Goal: Information Seeking & Learning: Find contact information

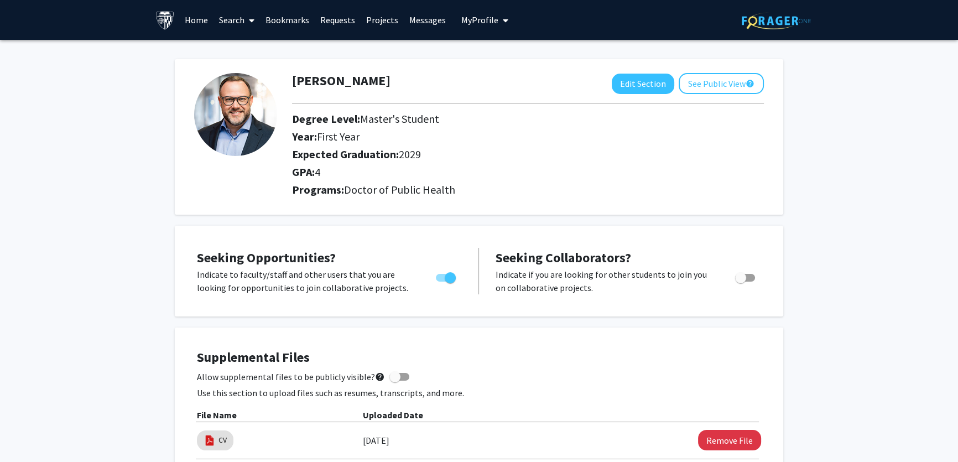
click at [490, 23] on span "My Profile" at bounding box center [480, 19] width 37 height 11
click at [495, 92] on link "Account Settings" at bounding box center [519, 85] width 100 height 13
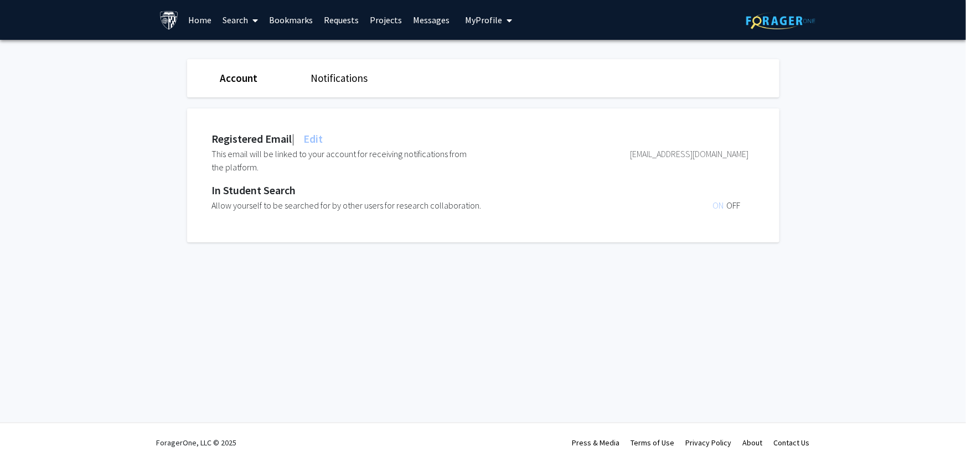
click at [350, 82] on link "Notifications" at bounding box center [338, 77] width 57 height 13
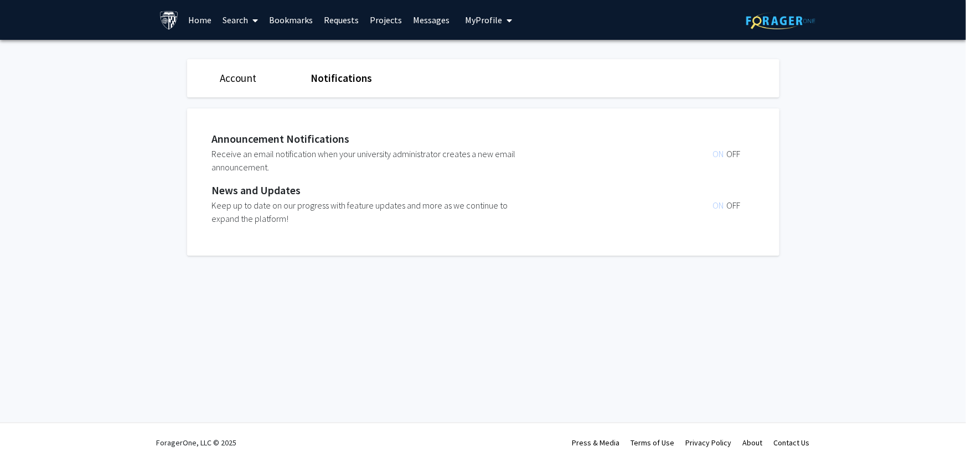
click at [734, 203] on span "OFF" at bounding box center [733, 205] width 14 height 11
click at [729, 149] on span "OFF" at bounding box center [733, 153] width 14 height 11
click at [196, 17] on link "Home" at bounding box center [200, 20] width 34 height 39
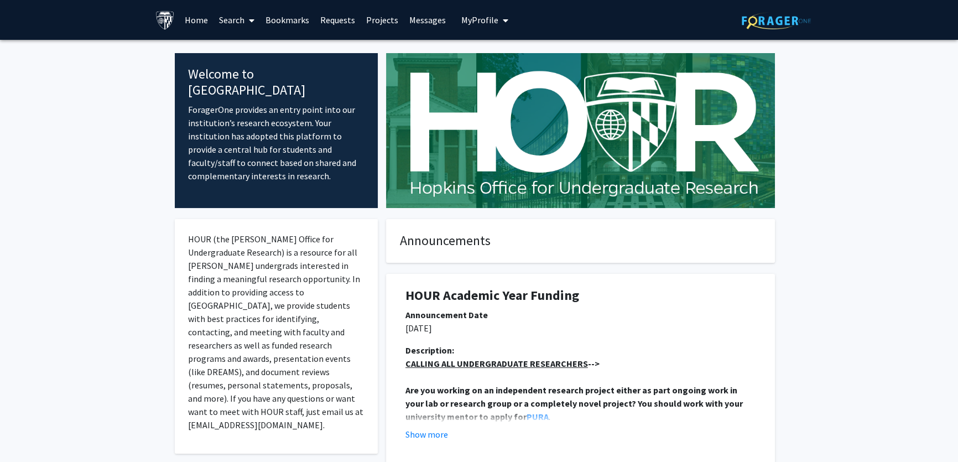
click at [387, 21] on link "Projects" at bounding box center [382, 20] width 43 height 39
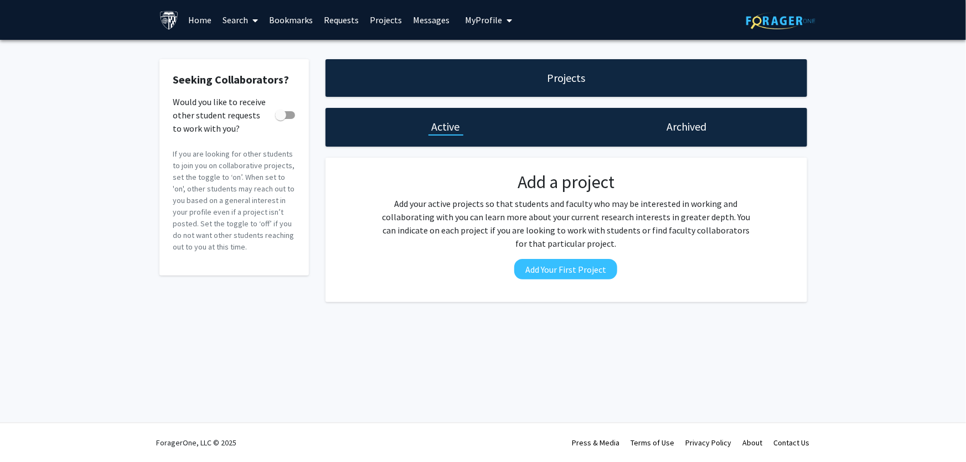
click at [243, 17] on link "Search" at bounding box center [240, 20] width 46 height 39
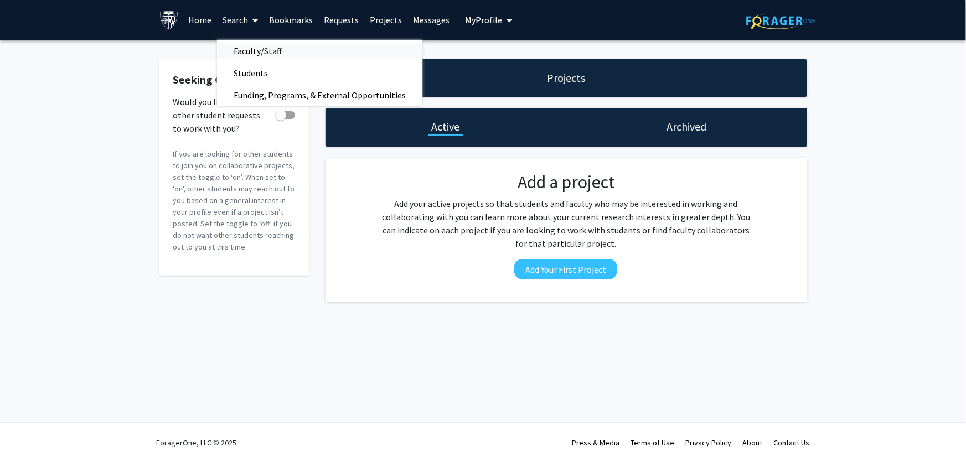
click at [251, 49] on span "Faculty/Staff" at bounding box center [257, 51] width 81 height 22
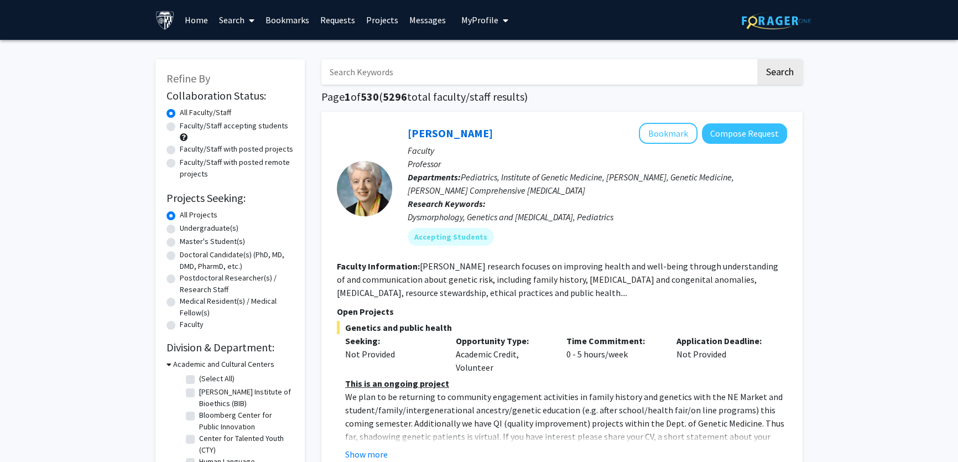
click at [180, 148] on label "Faculty/Staff with posted projects" at bounding box center [236, 149] width 113 height 12
click at [180, 148] on input "Faculty/Staff with posted projects" at bounding box center [183, 146] width 7 height 7
radio input "true"
click at [176, 163] on div "Faculty/Staff with posted remote projects" at bounding box center [230, 168] width 127 height 23
click at [180, 163] on label "Faculty/Staff with posted remote projects" at bounding box center [237, 168] width 114 height 23
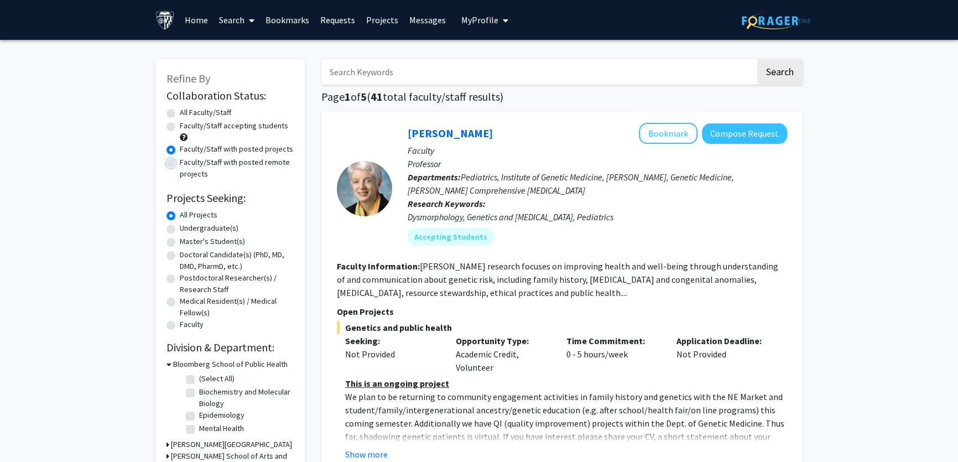
click at [180, 163] on input "Faculty/Staff with posted remote projects" at bounding box center [183, 160] width 7 height 7
radio input "true"
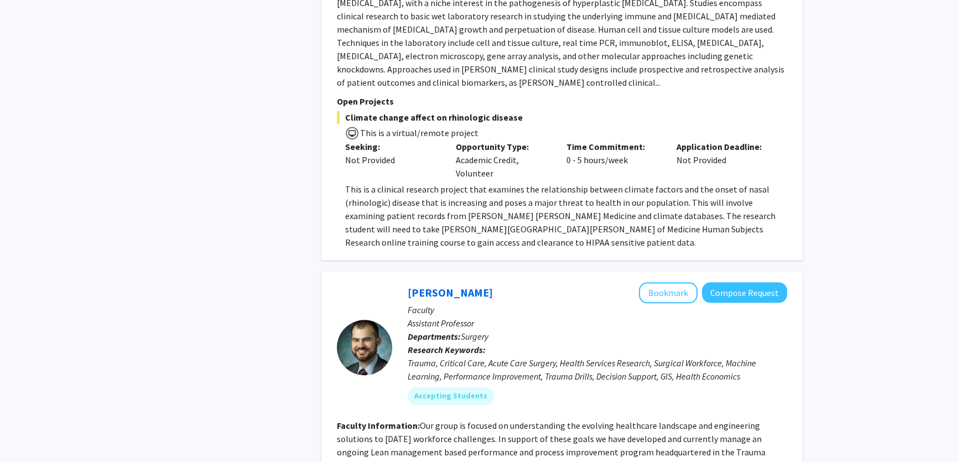
scroll to position [1257, 0]
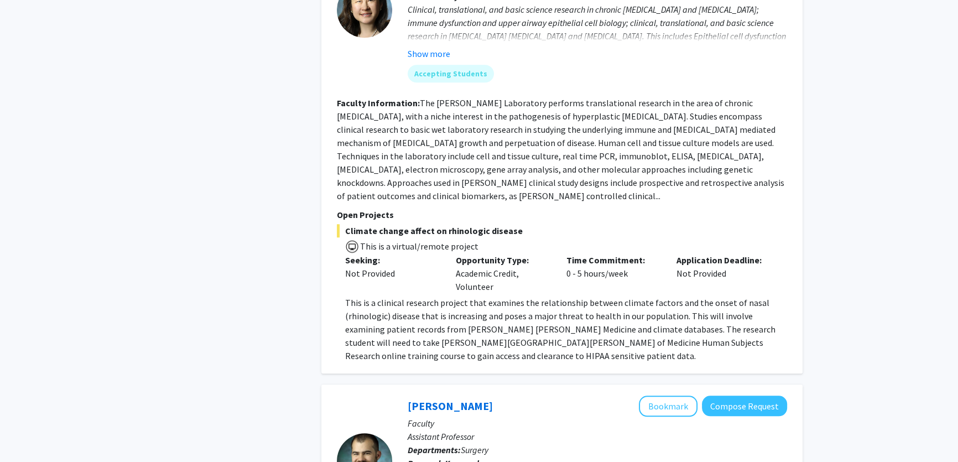
click at [454, 130] on fg-read-more "The [PERSON_NAME] Laboratory performs translational research in the area of chr…" at bounding box center [561, 149] width 448 height 104
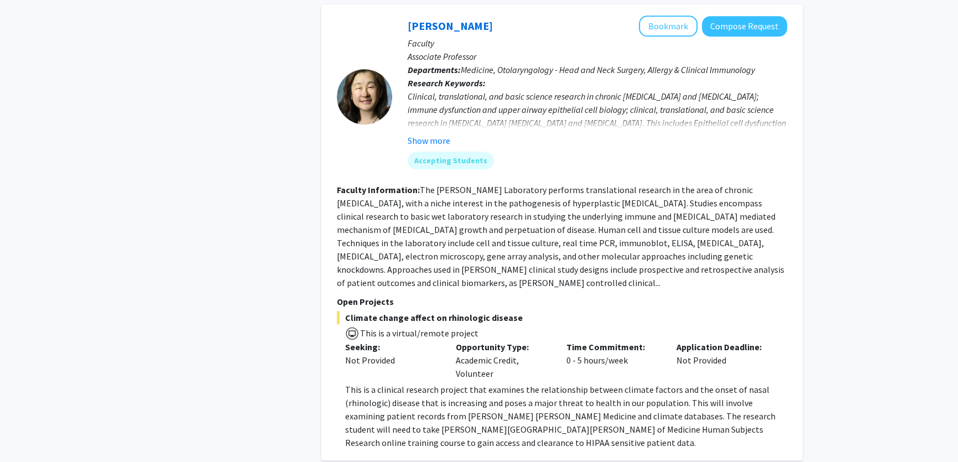
scroll to position [1157, 0]
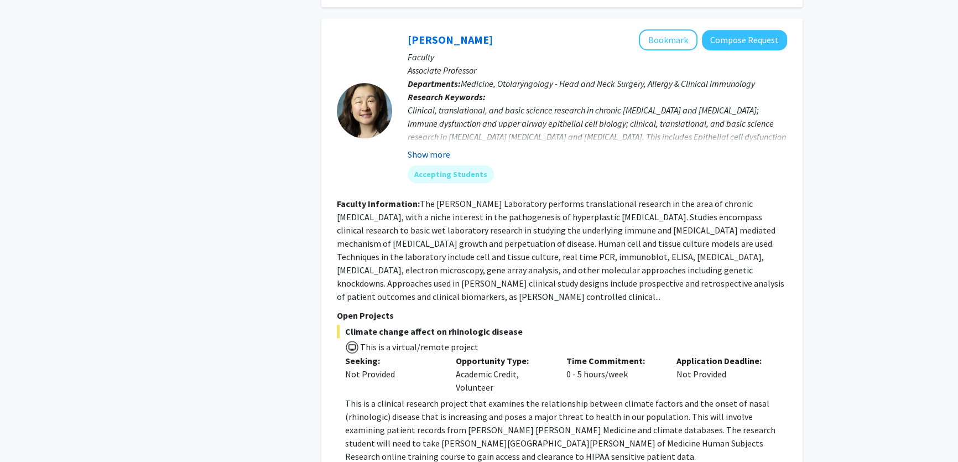
click at [426, 148] on button "Show more" at bounding box center [429, 154] width 43 height 13
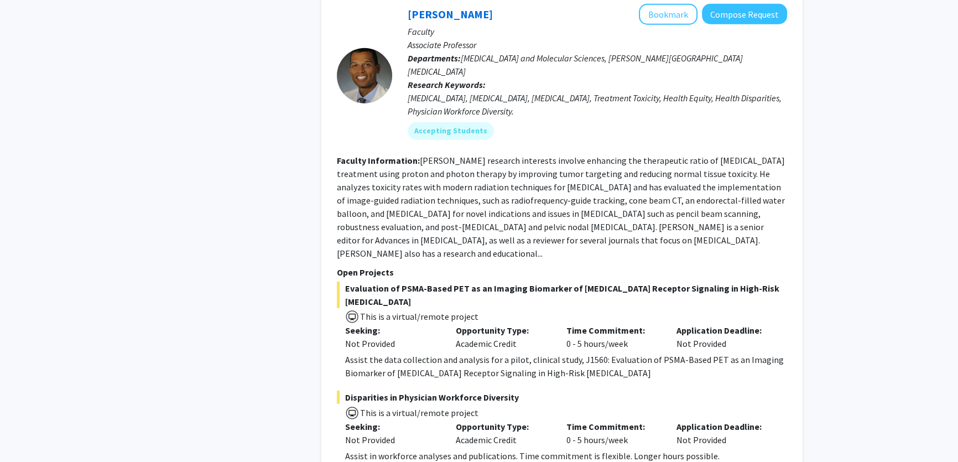
scroll to position [3924, 0]
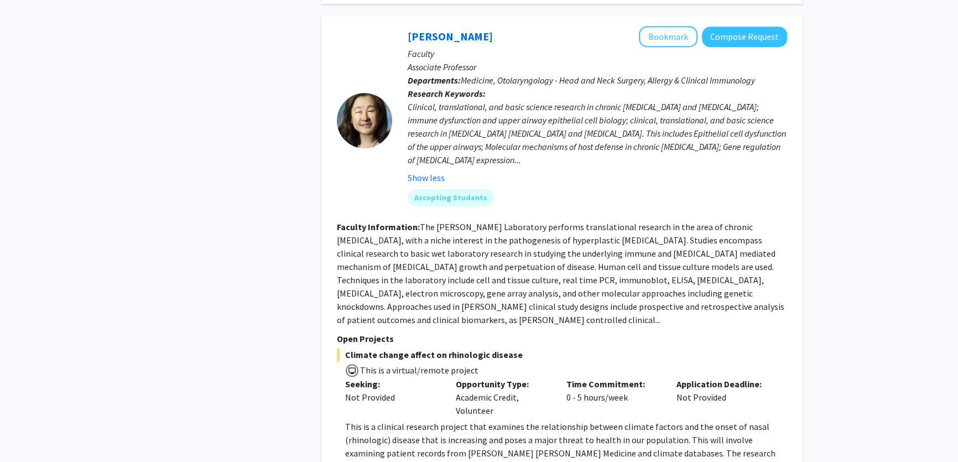
scroll to position [1007, 0]
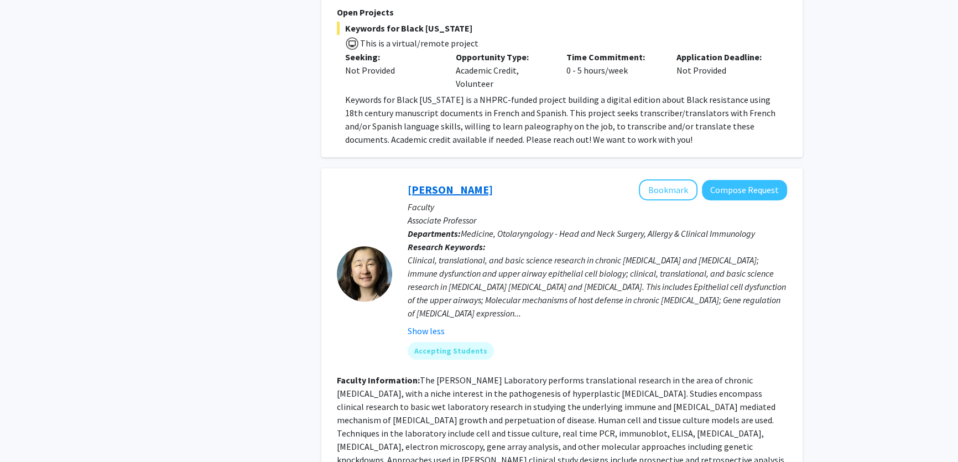
click at [423, 183] on link "[PERSON_NAME]" at bounding box center [450, 190] width 85 height 14
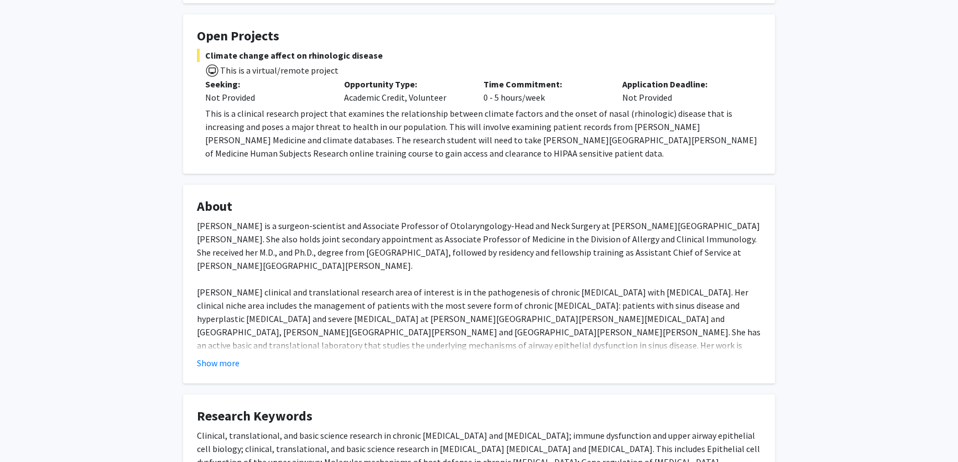
scroll to position [201, 0]
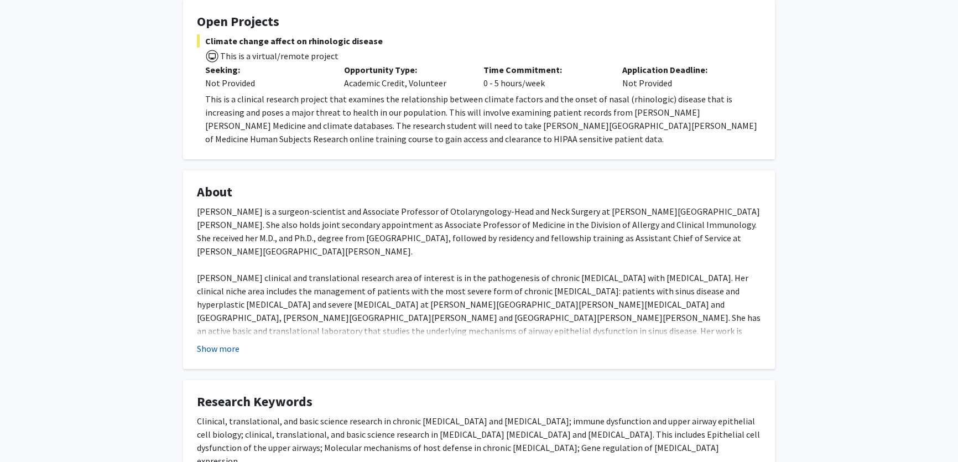
click at [216, 343] on button "Show more" at bounding box center [218, 348] width 43 height 13
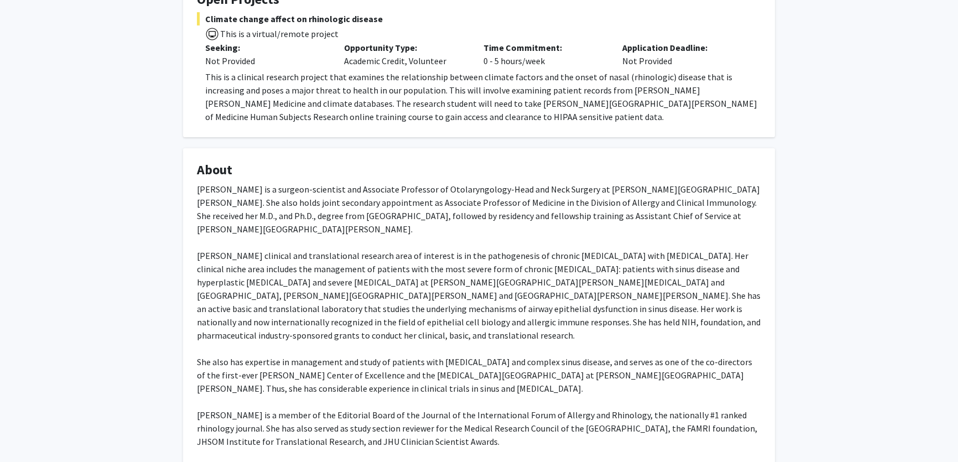
scroll to position [19, 0]
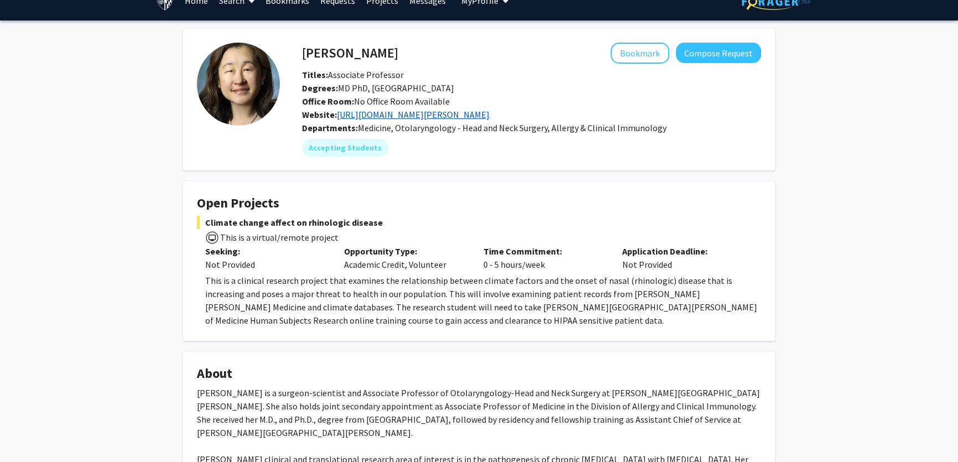
click at [418, 114] on link "[URL][DOMAIN_NAME][PERSON_NAME]" at bounding box center [413, 114] width 153 height 11
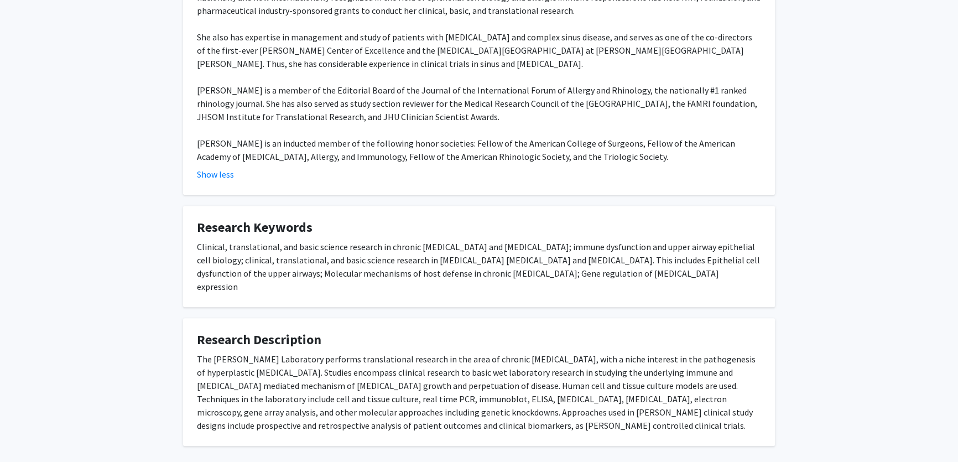
scroll to position [553, 0]
